Goal: Navigation & Orientation: Find specific page/section

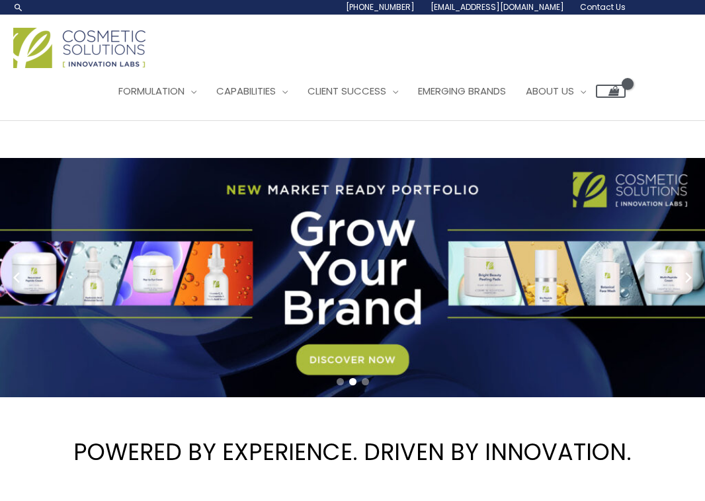
click at [658, 111] on div "Main Menu Formulation Menu Toggle Research and Innovation Market Ready Formulas…" at bounding box center [352, 67] width 705 height 87
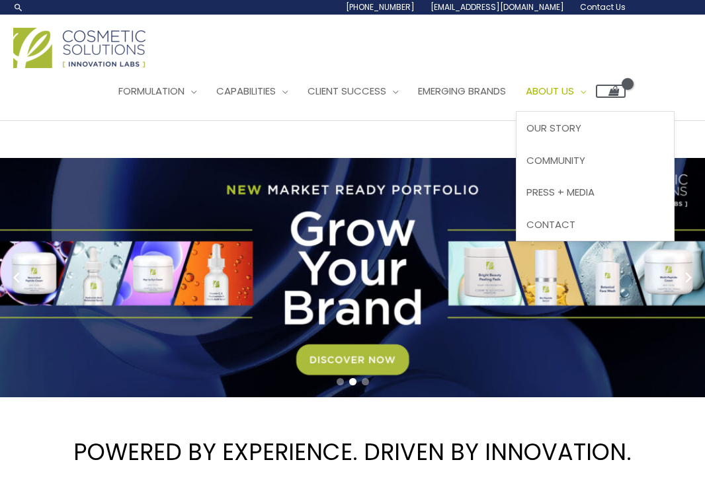
click at [586, 98] on span "Site Navigation" at bounding box center [580, 91] width 12 height 14
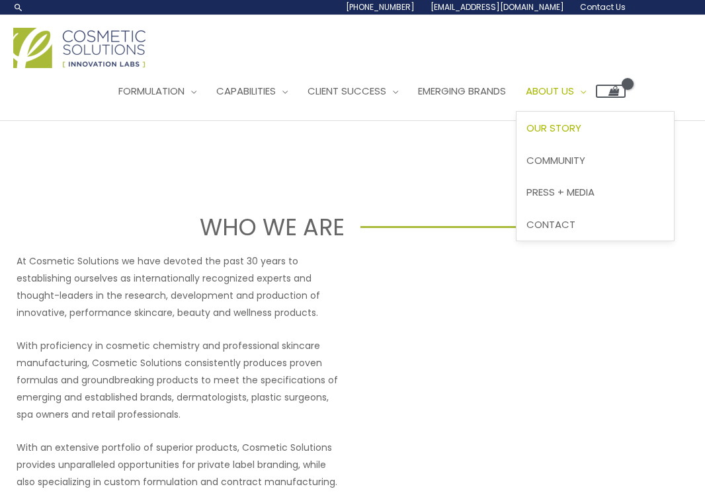
click at [580, 135] on span "Our Story" at bounding box center [553, 128] width 55 height 14
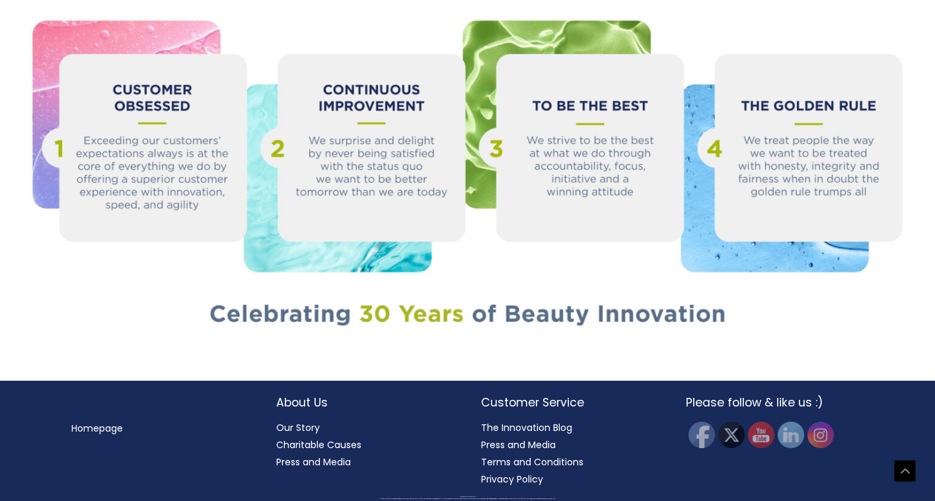
scroll to position [1783, 0]
click at [527, 442] on link "Press and Media" at bounding box center [518, 444] width 75 height 13
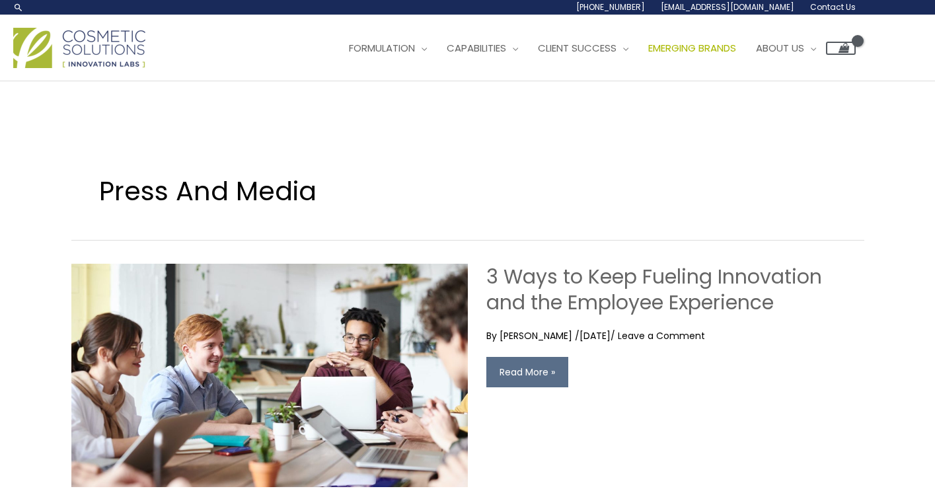
click at [648, 55] on span "Emerging Brands" at bounding box center [692, 48] width 88 height 14
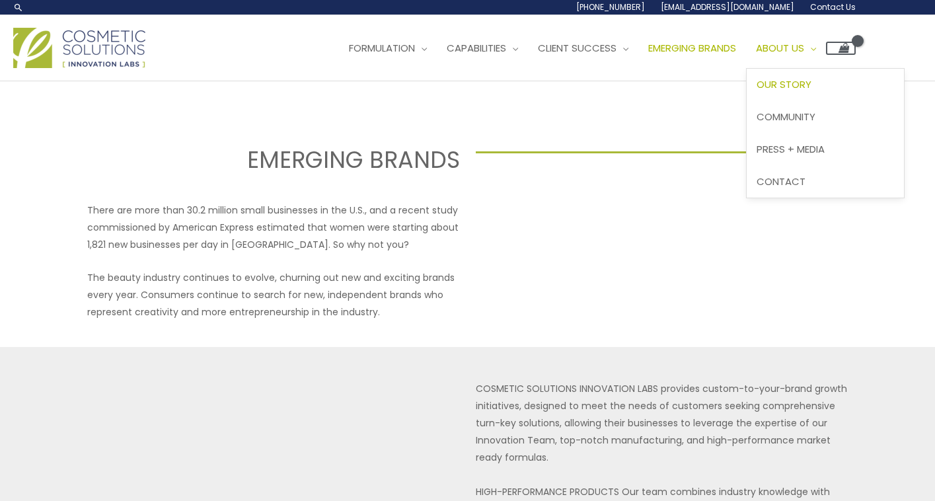
click at [747, 101] on link "Our Story" at bounding box center [825, 85] width 157 height 32
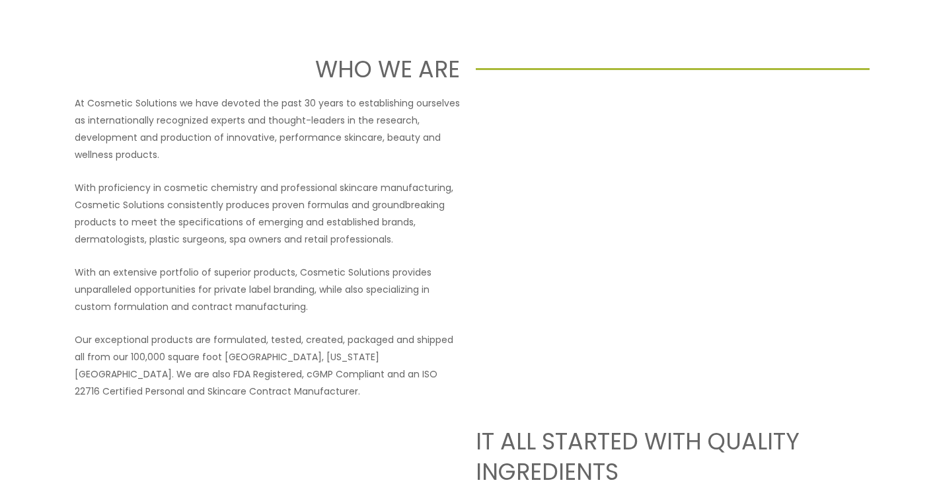
scroll to position [174, 0]
